Goal: Task Accomplishment & Management: Use online tool/utility

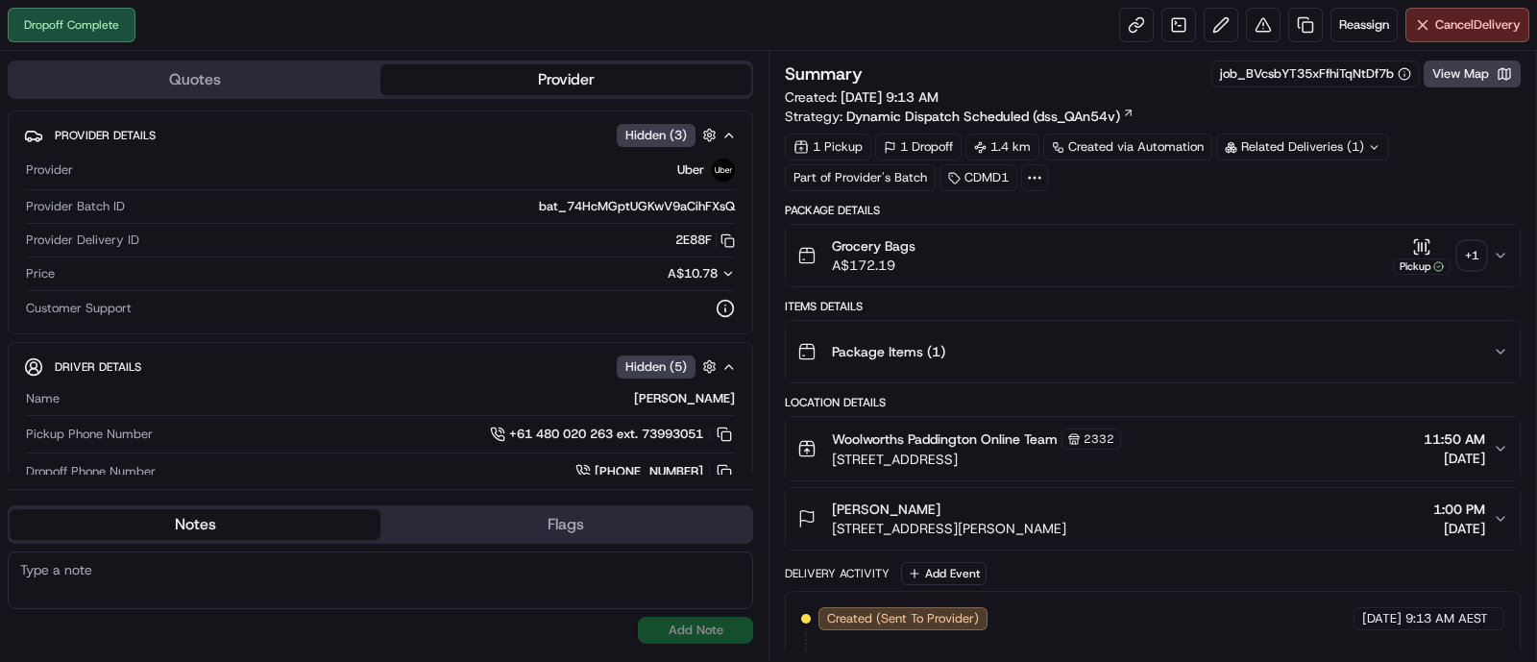
click at [1476, 256] on div "+ 1" at bounding box center [1472, 255] width 27 height 27
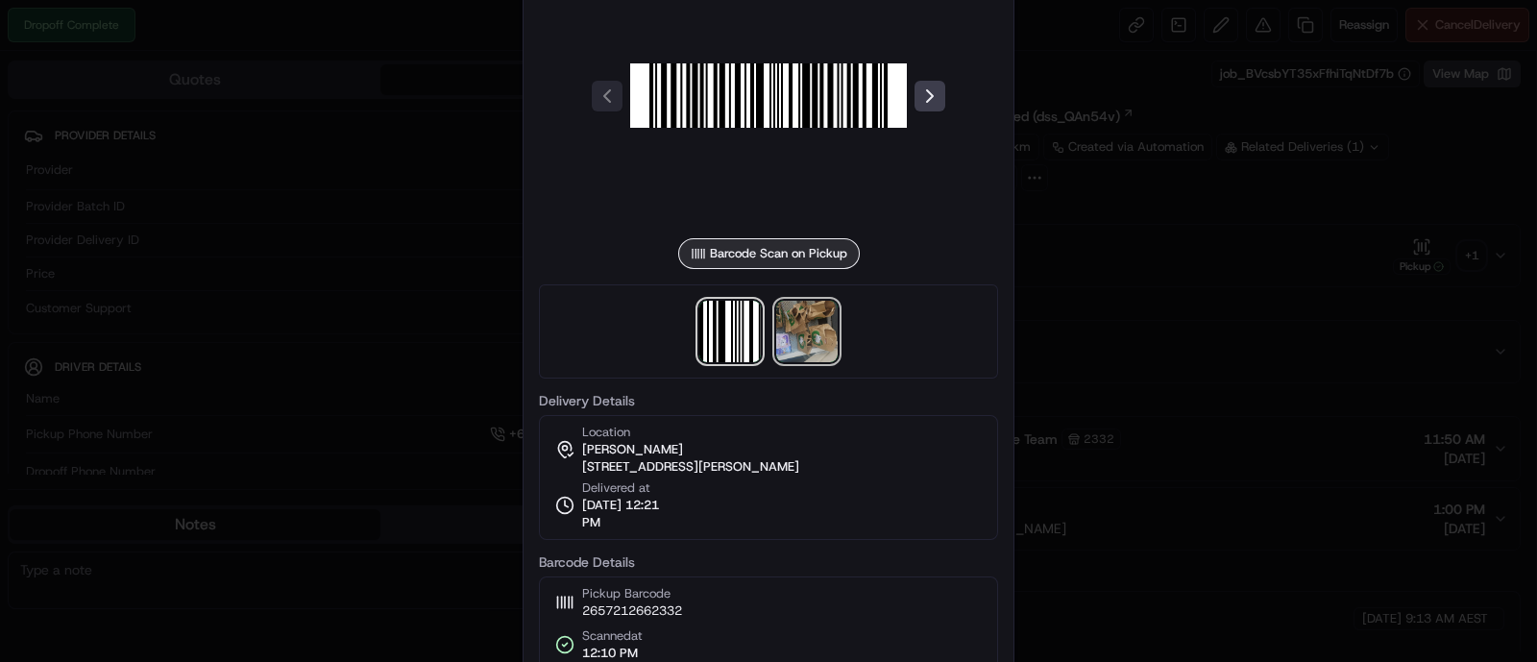
click at [789, 324] on img at bounding box center [806, 331] width 61 height 61
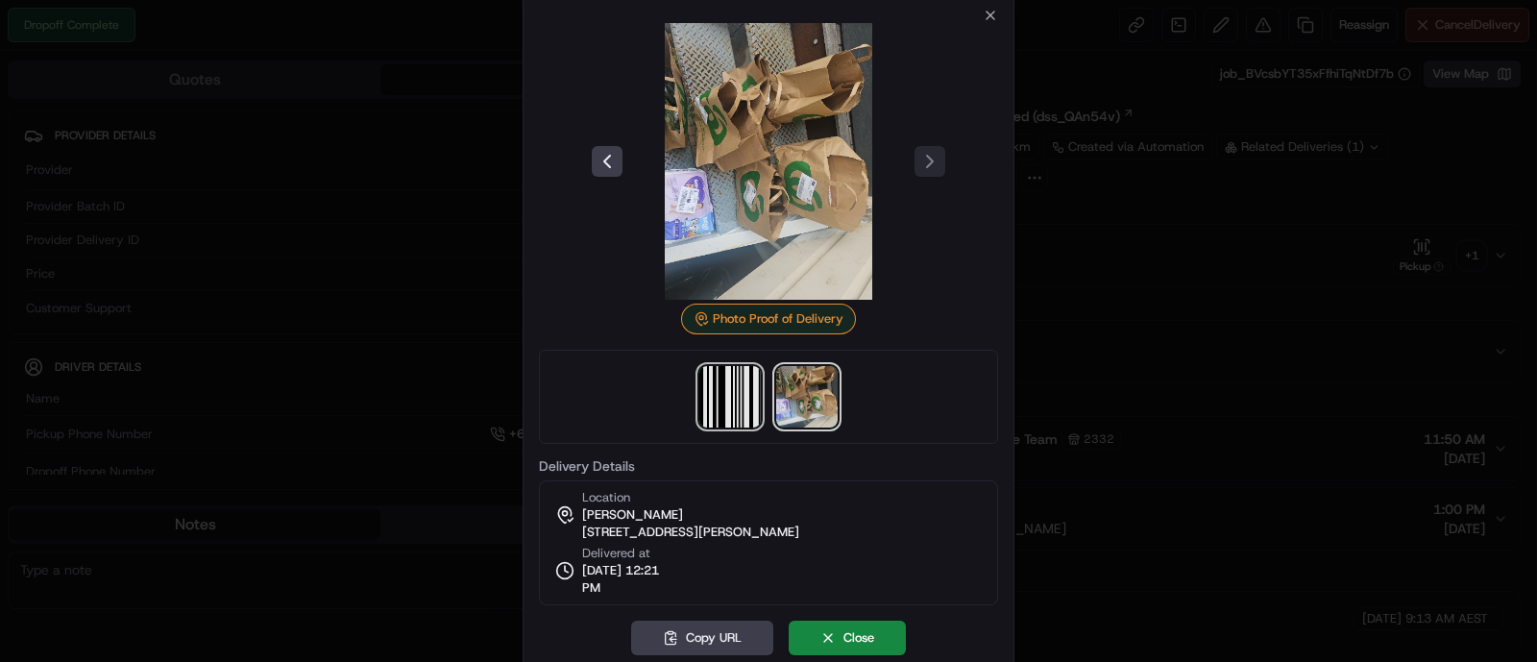
click at [732, 407] on img at bounding box center [729, 396] width 61 height 61
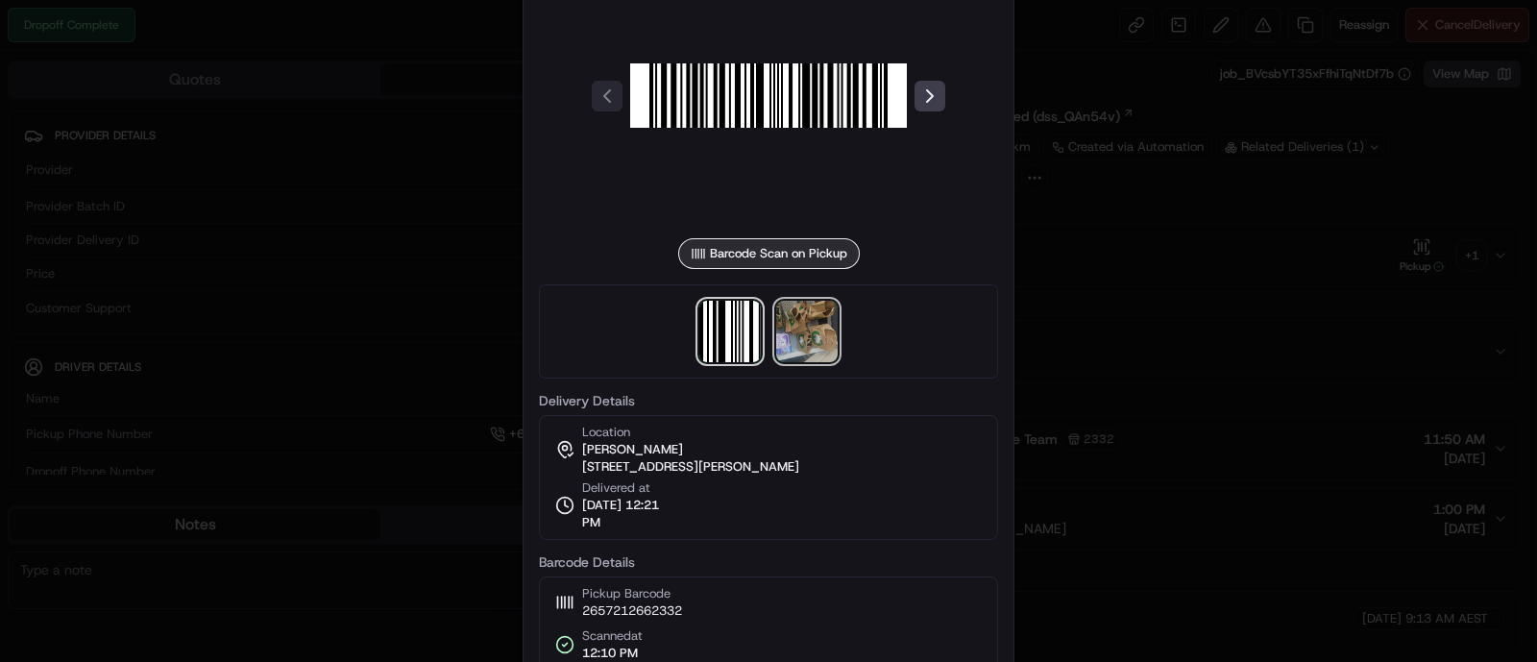
click at [827, 321] on img at bounding box center [806, 331] width 61 height 61
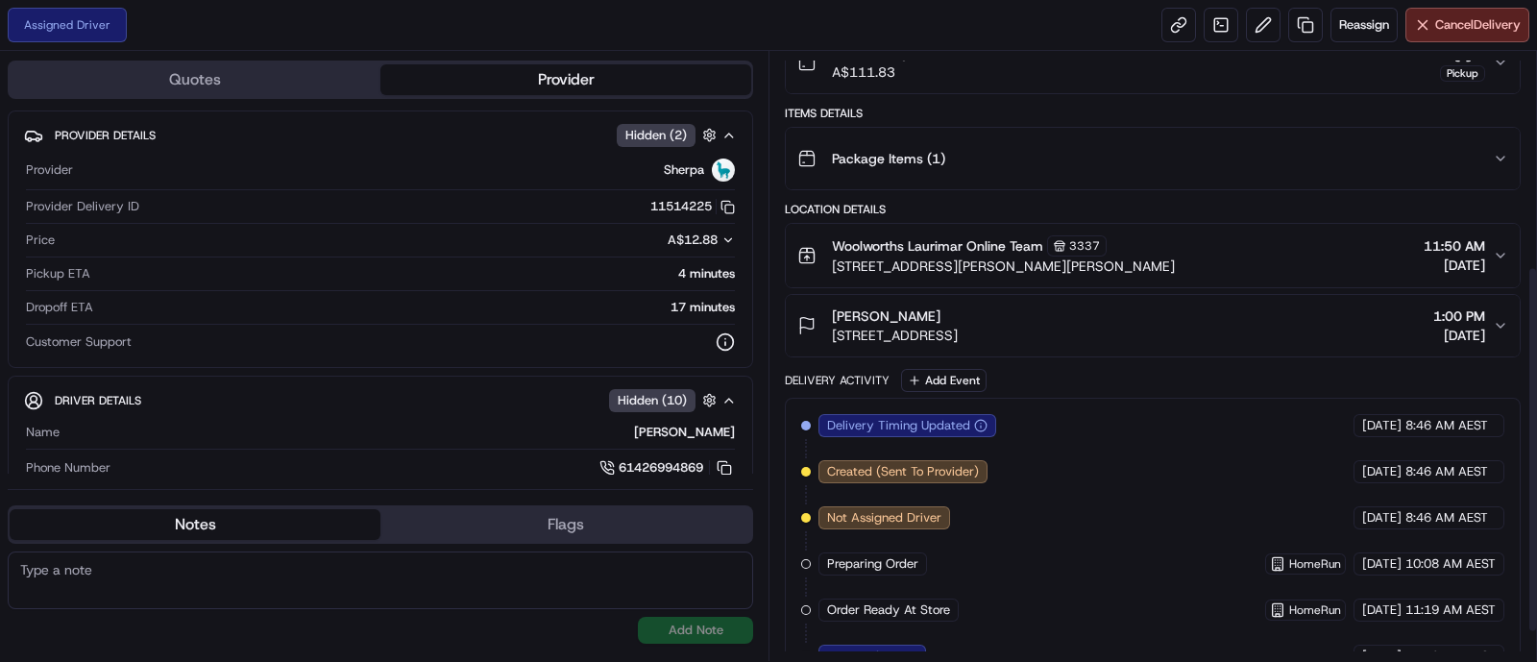
scroll to position [43, 0]
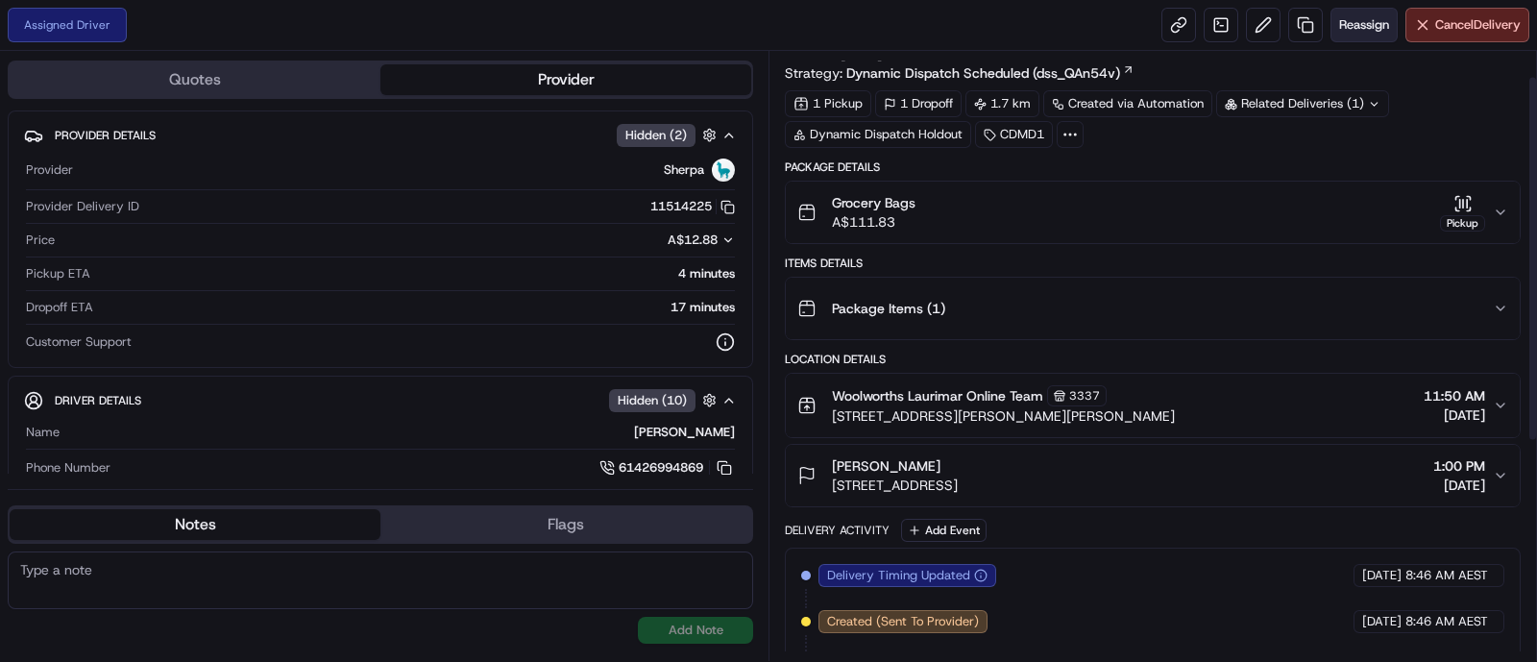
click at [1349, 16] on span "Reassign" at bounding box center [1364, 24] width 50 height 17
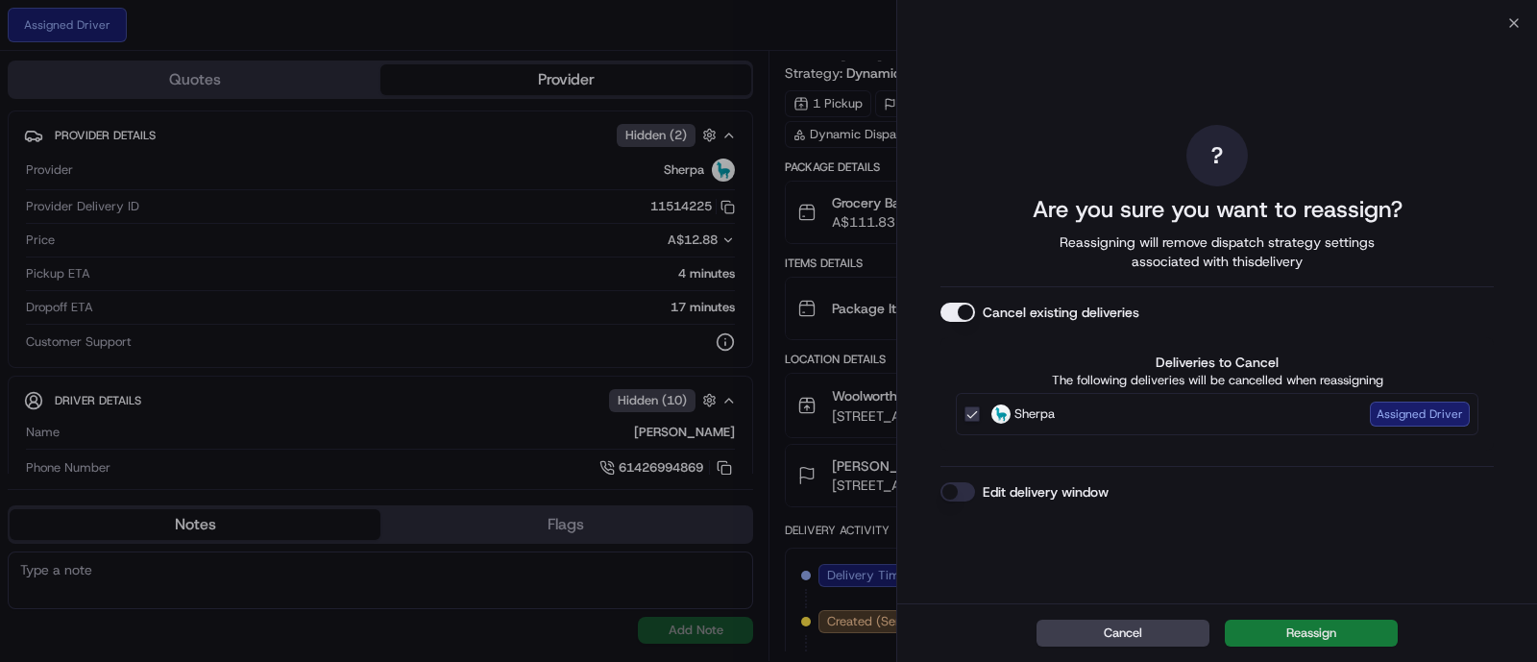
click at [1296, 628] on button "Reassign" at bounding box center [1311, 633] width 173 height 27
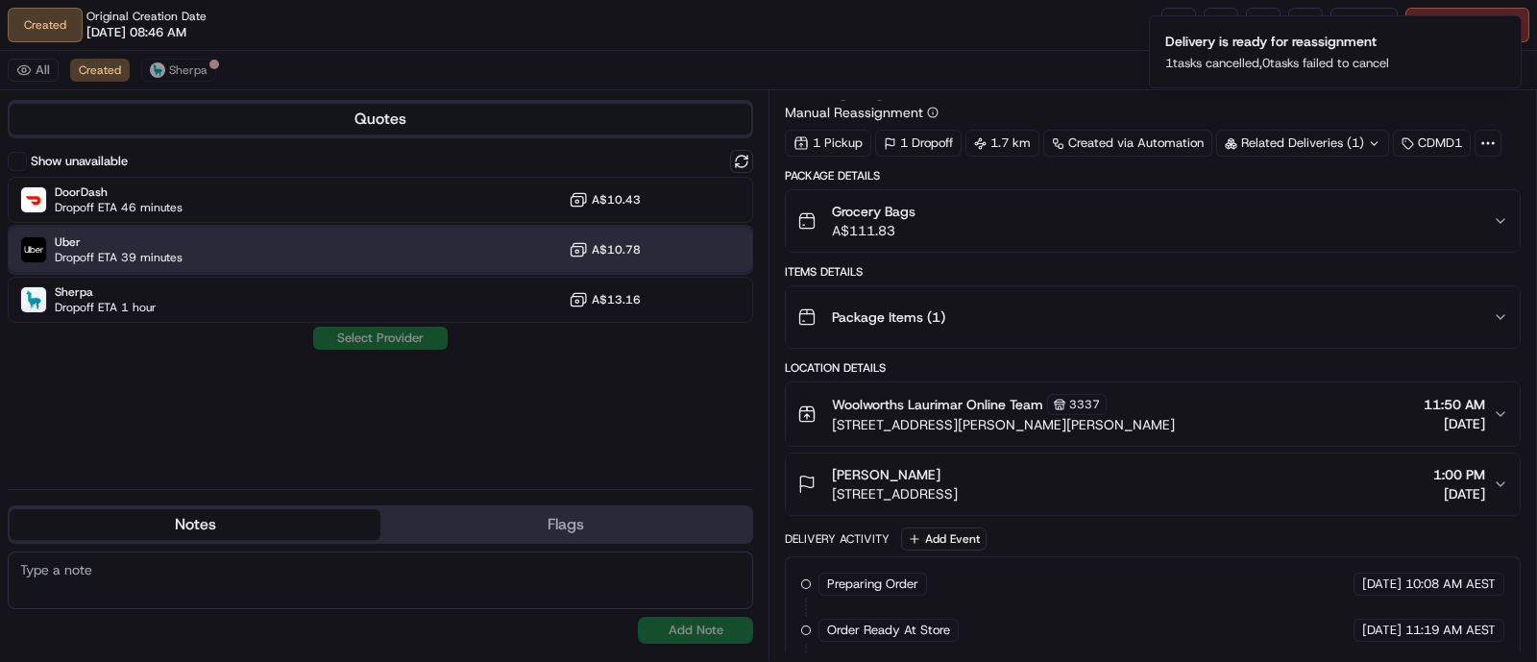
click at [245, 245] on div "Uber Dropoff ETA 39 minutes A$10.78" at bounding box center [381, 250] width 746 height 46
click at [338, 333] on button "Assign Provider" at bounding box center [380, 338] width 136 height 23
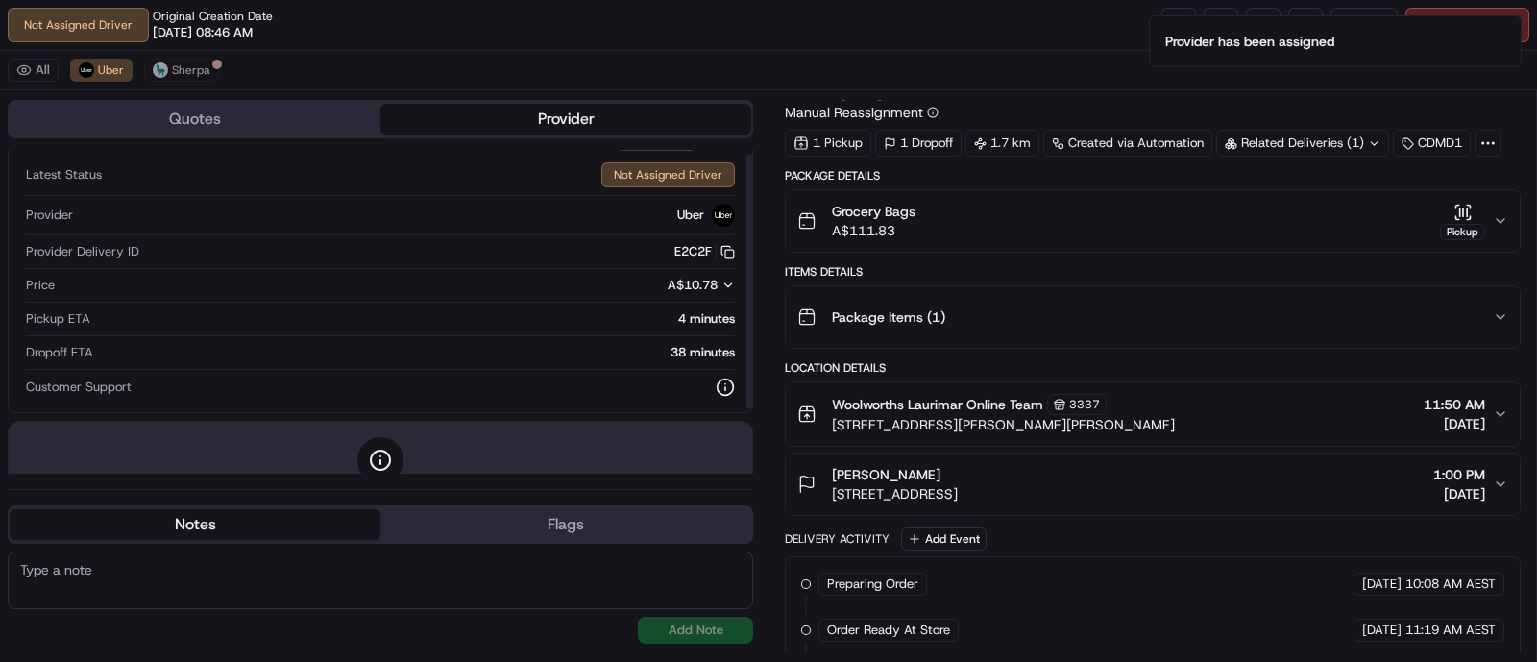
scroll to position [87, 0]
